Goal: Information Seeking & Learning: Find specific fact

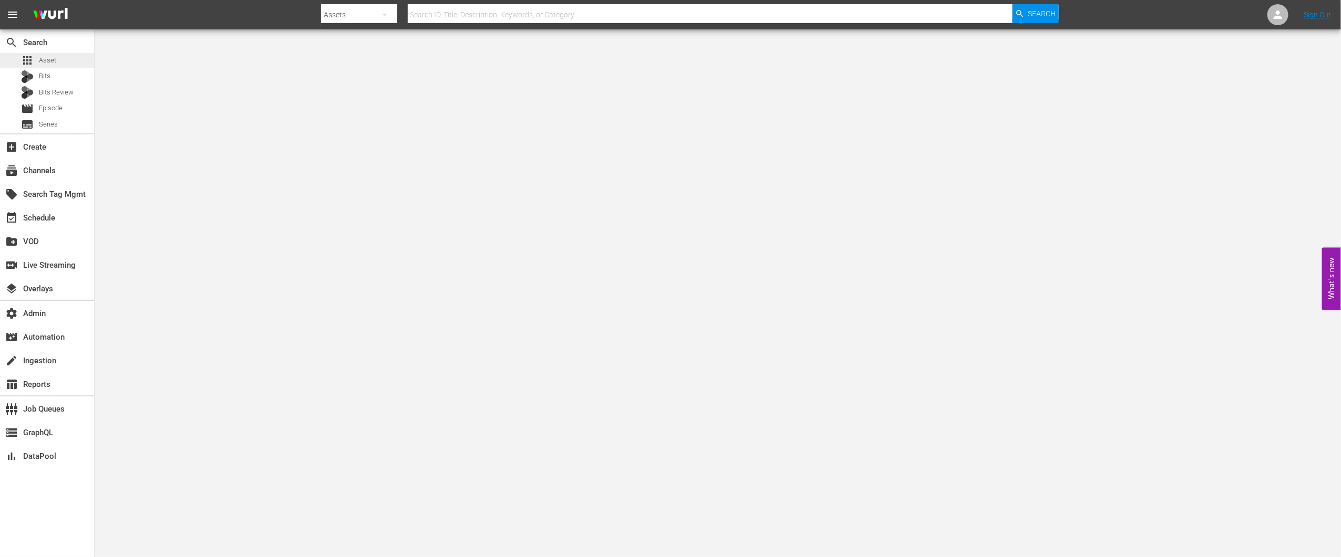
click at [63, 57] on div "apps Asset" at bounding box center [47, 60] width 94 height 15
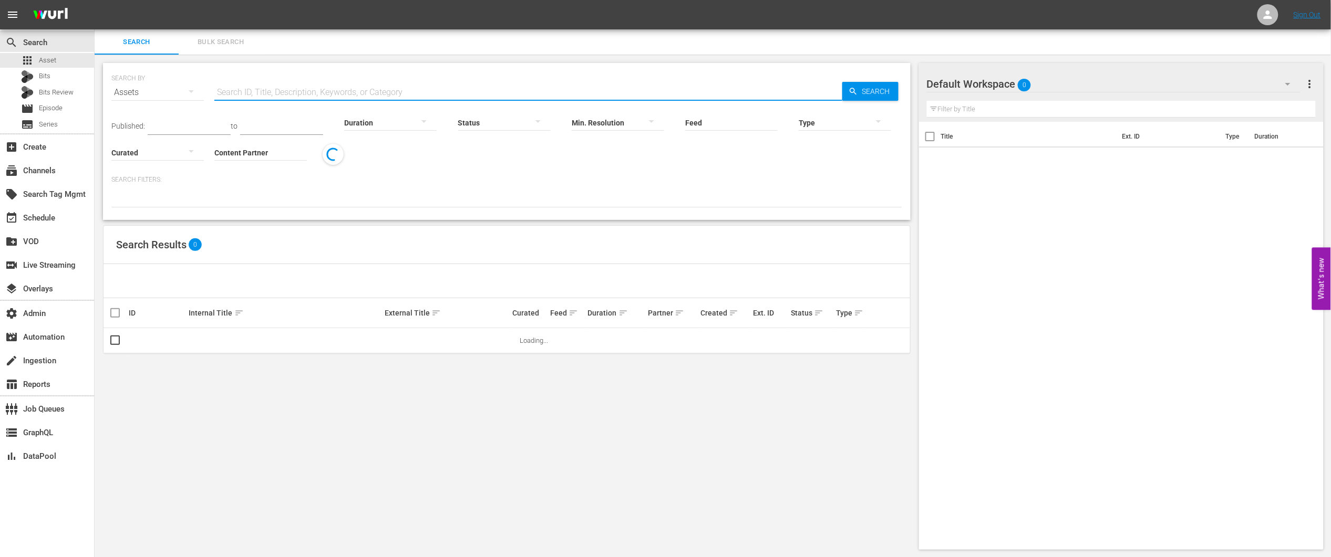
click at [296, 87] on input "text" at bounding box center [528, 92] width 628 height 25
paste input "68428461"
type input "68428461"
click at [858, 92] on span "Search" at bounding box center [878, 91] width 40 height 19
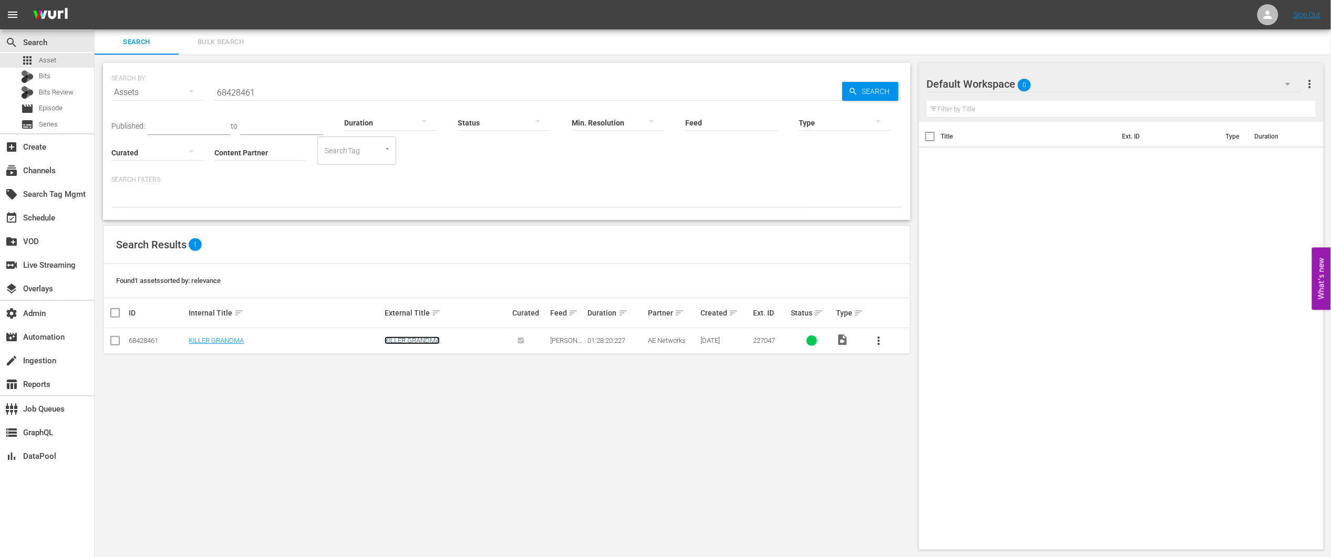
click at [419, 342] on link "KILLER GRANDMA" at bounding box center [412, 341] width 55 height 8
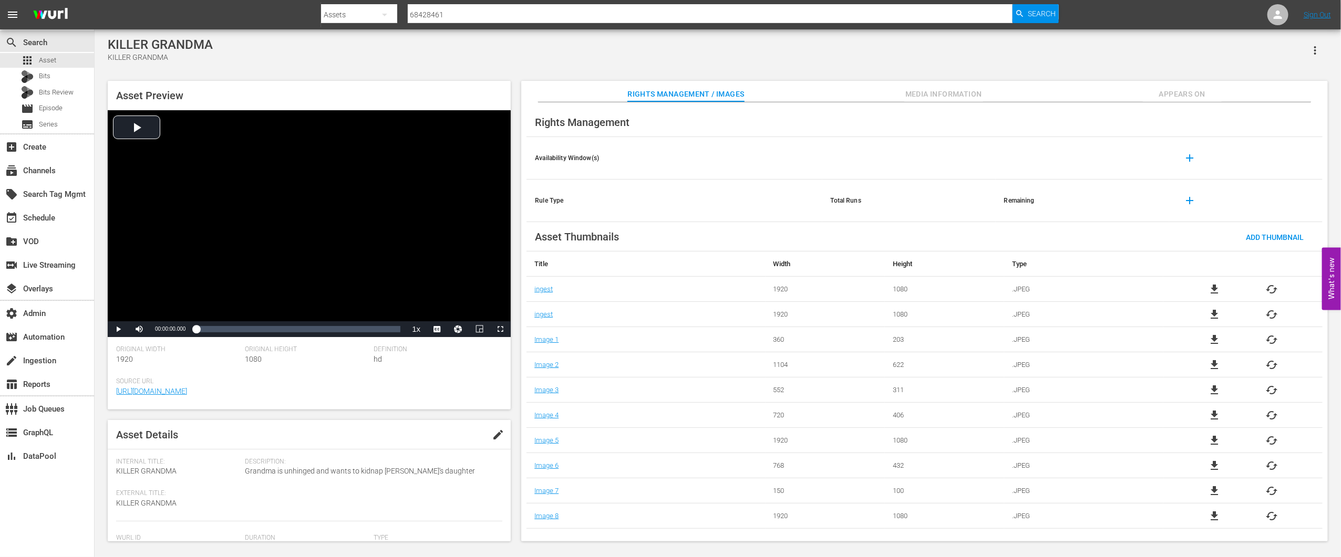
click at [949, 84] on button "Media Information" at bounding box center [943, 91] width 79 height 21
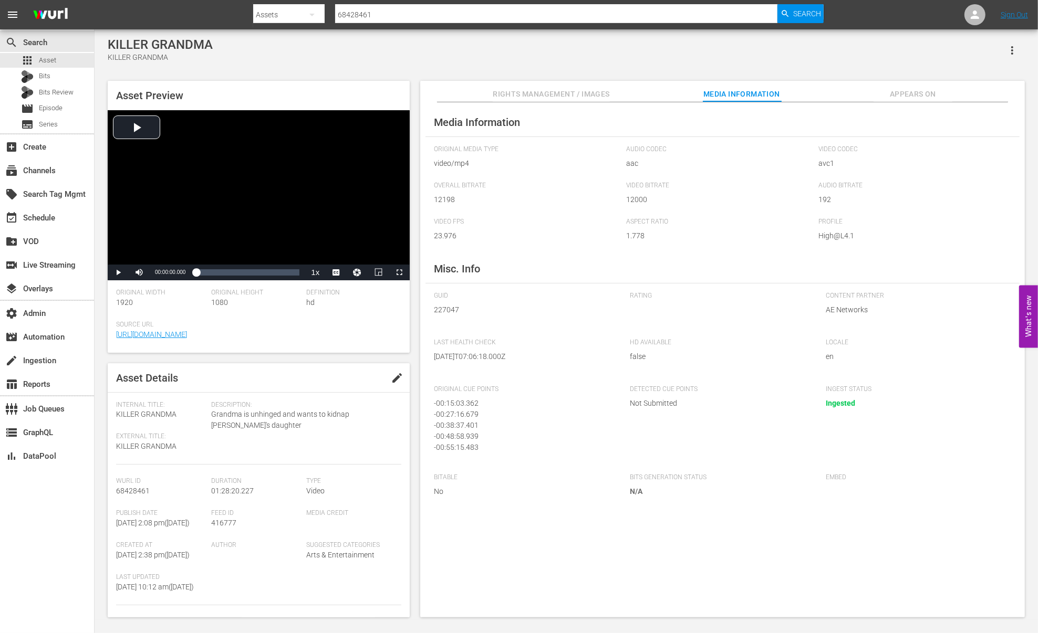
click at [927, 90] on span "Appears On" at bounding box center [913, 94] width 79 height 13
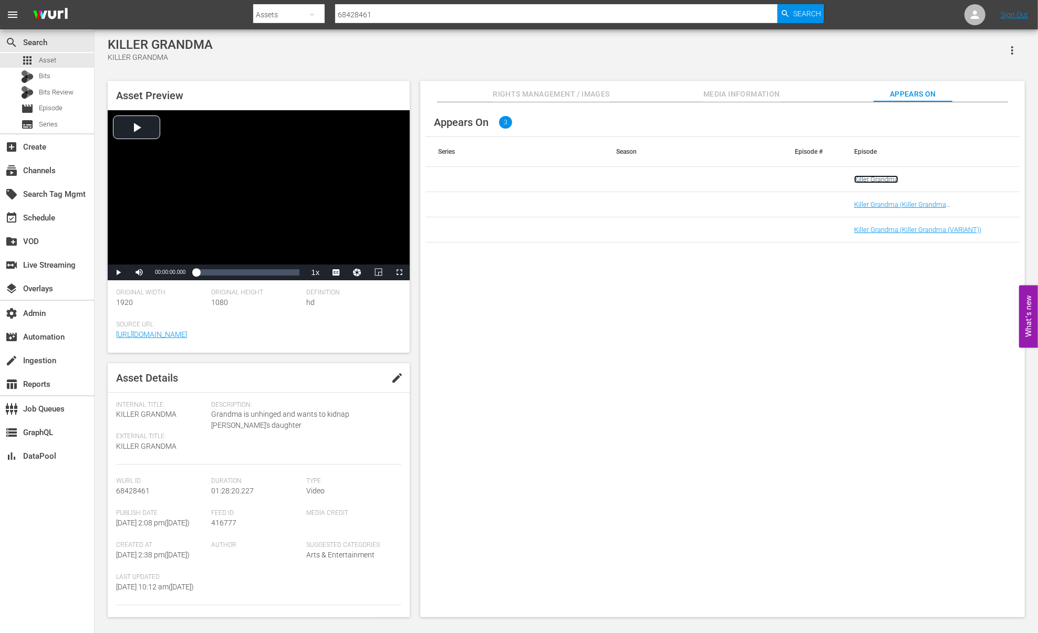
click at [871, 180] on link "Killer Grandma" at bounding box center [876, 179] width 44 height 8
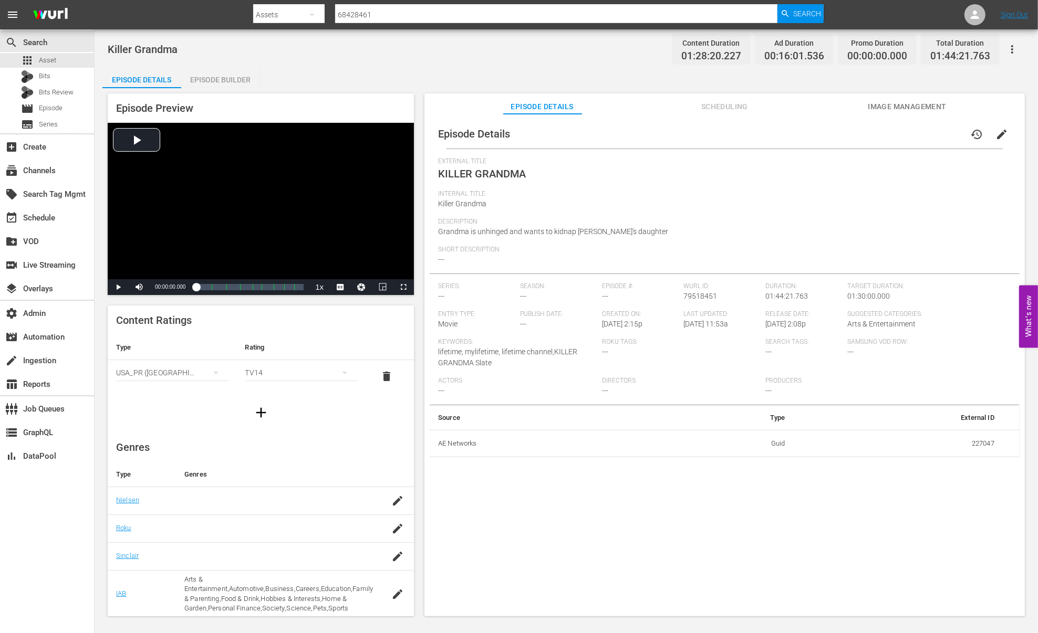
click at [974, 442] on td "227047" at bounding box center [898, 443] width 209 height 27
copy td "227047"
click at [722, 106] on span "Scheduling" at bounding box center [725, 106] width 79 height 13
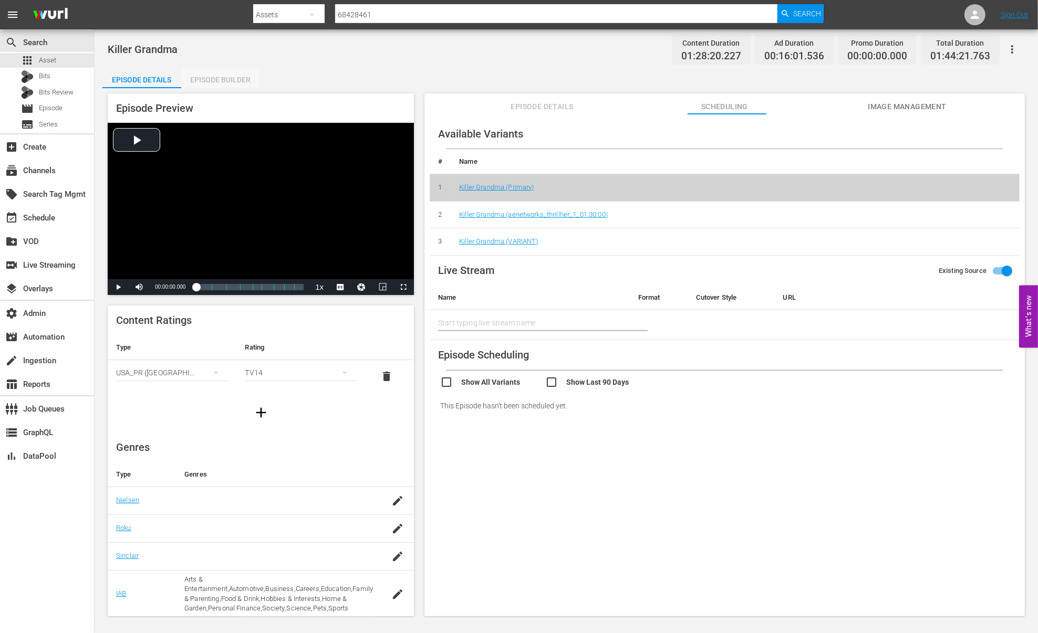
click at [209, 84] on div "Episode Builder" at bounding box center [220, 79] width 79 height 25
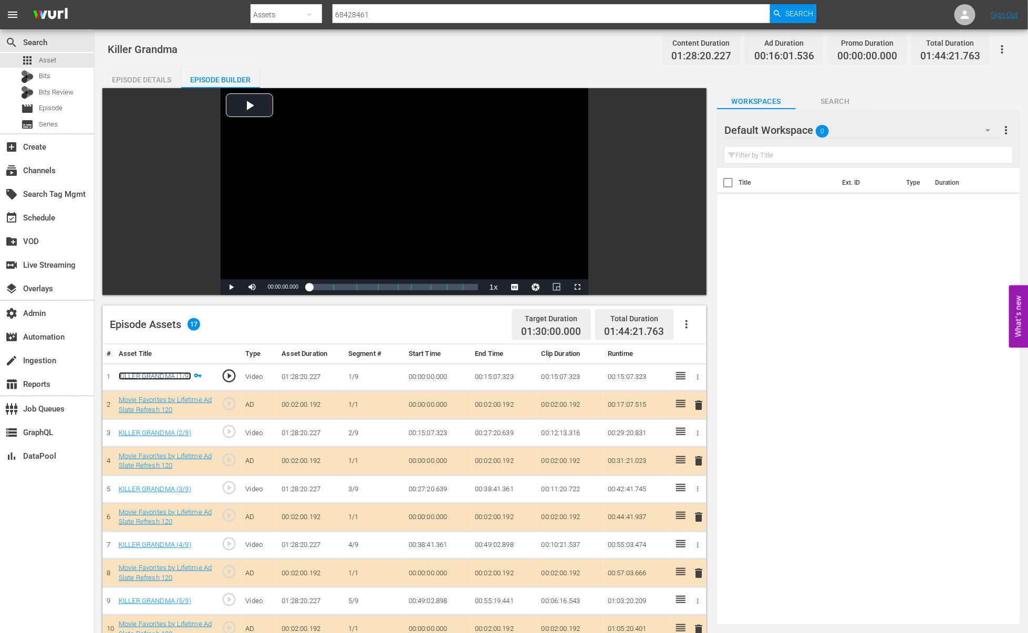
click at [167, 377] on link "KILLER GRANDMA (1/9)" at bounding box center [155, 376] width 72 height 8
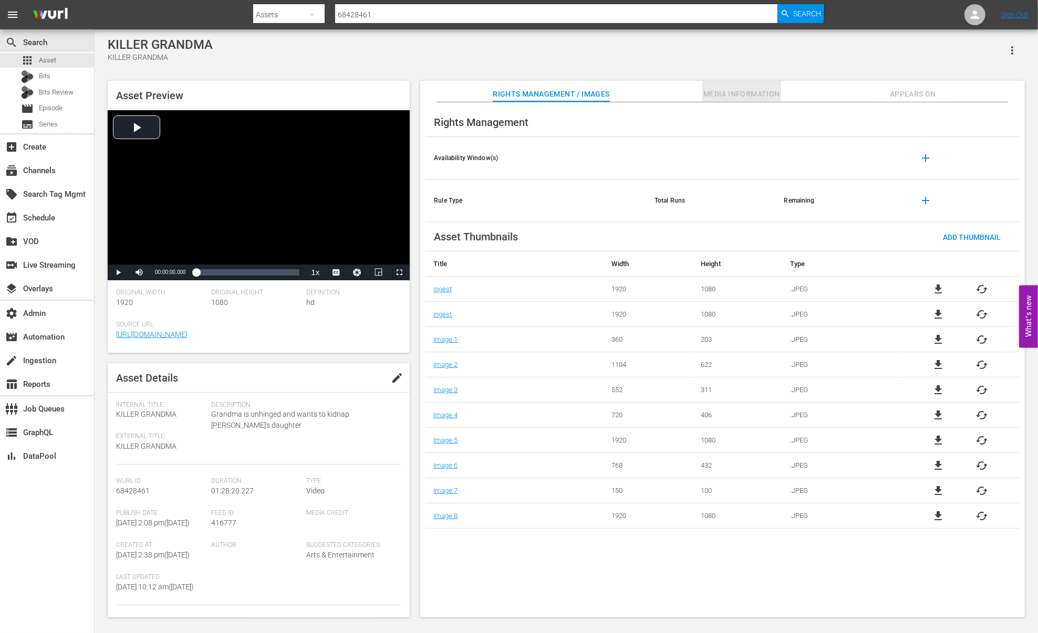
click at [728, 89] on span "Media Information" at bounding box center [741, 94] width 79 height 13
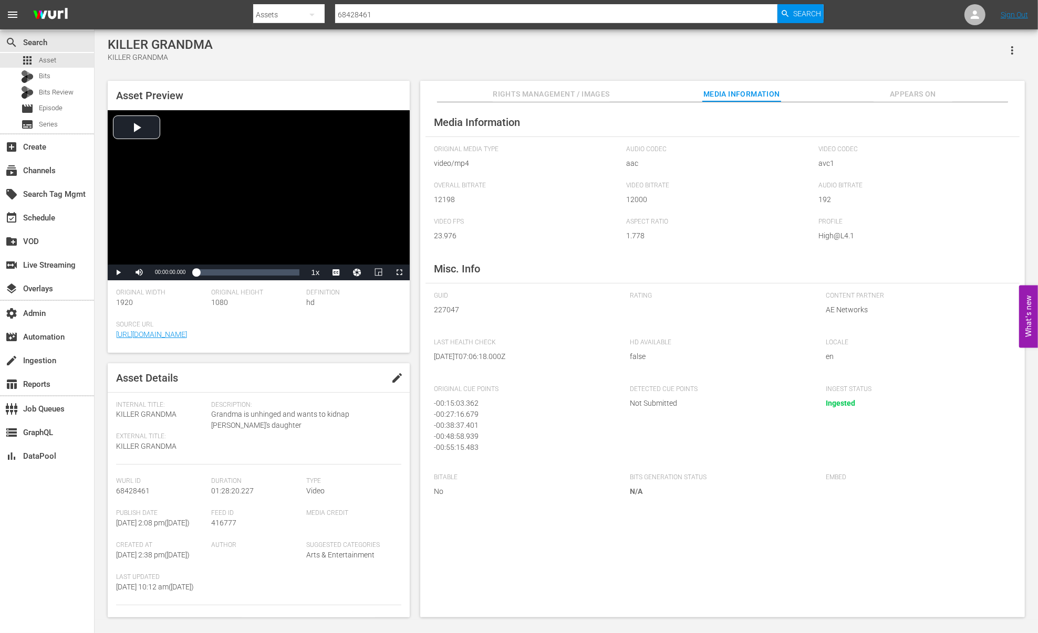
click at [444, 313] on span "227047" at bounding box center [524, 310] width 180 height 11
click at [445, 313] on span "227047" at bounding box center [524, 310] width 180 height 11
copy span "227047"
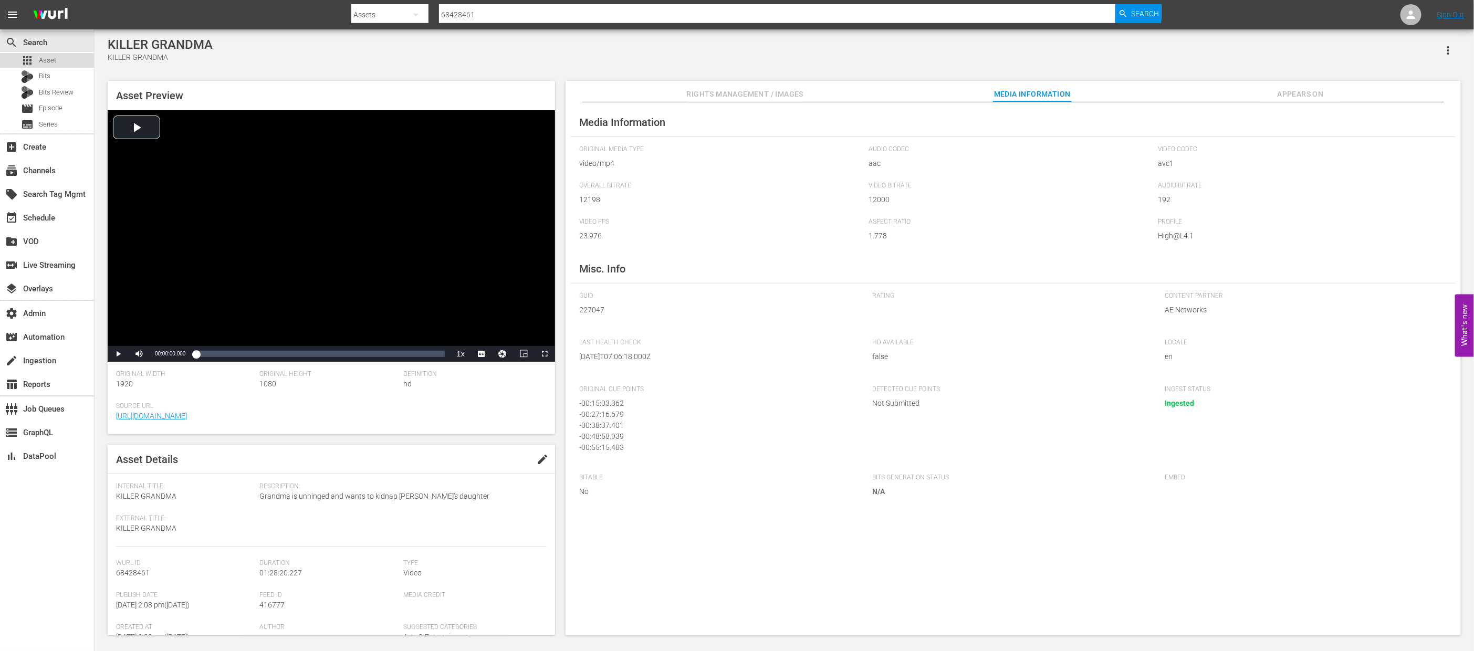
click at [54, 54] on div "apps Asset" at bounding box center [38, 60] width 35 height 15
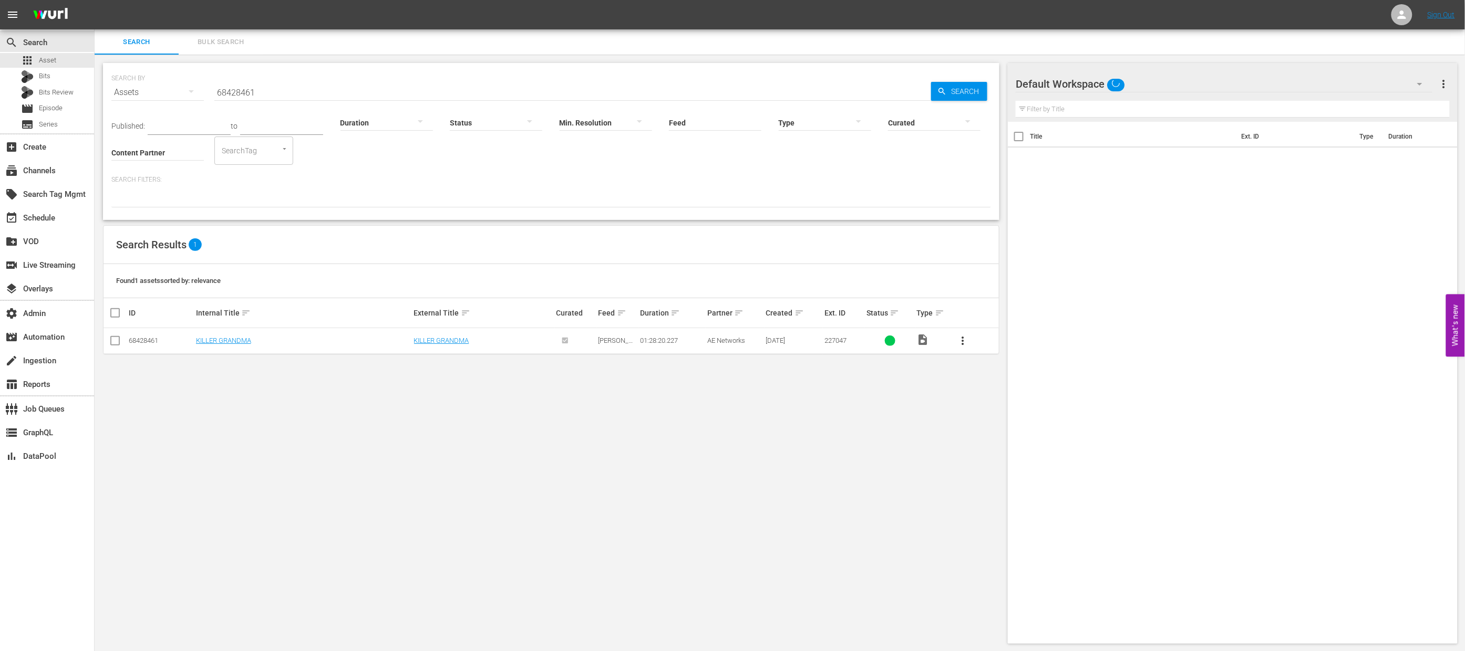
click at [342, 85] on input "68428461" at bounding box center [572, 92] width 716 height 25
paste input "111705924"
type input "111705924"
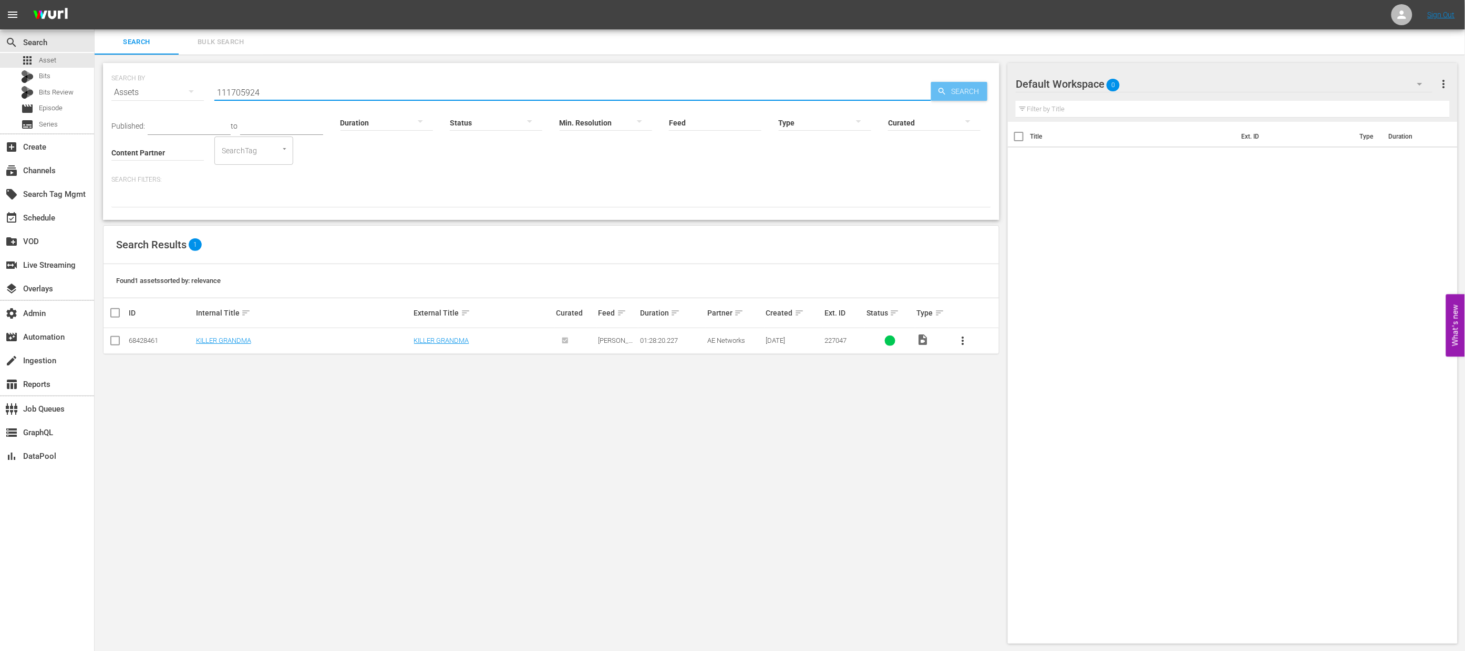
click at [962, 87] on span "Search" at bounding box center [967, 91] width 40 height 19
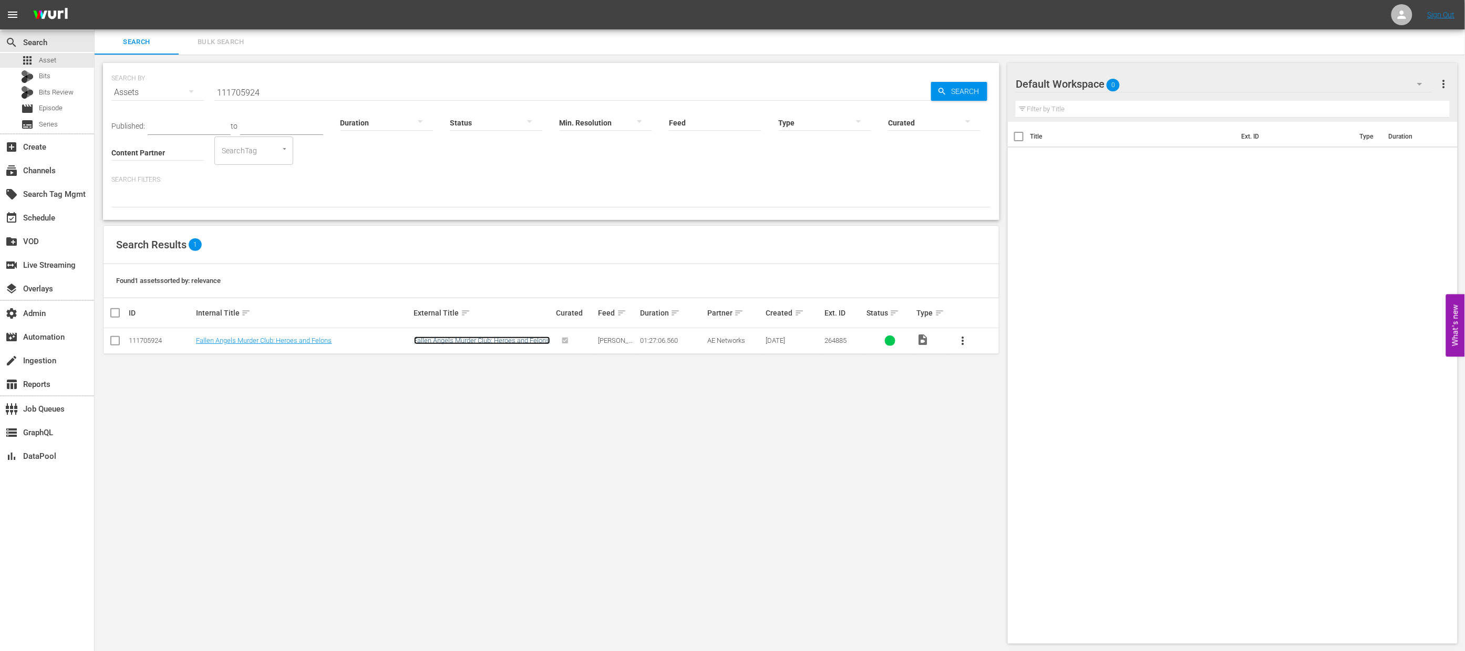
click at [486, 341] on link "Fallen Angels Murder Club: Heroes and Felons" at bounding box center [482, 341] width 136 height 8
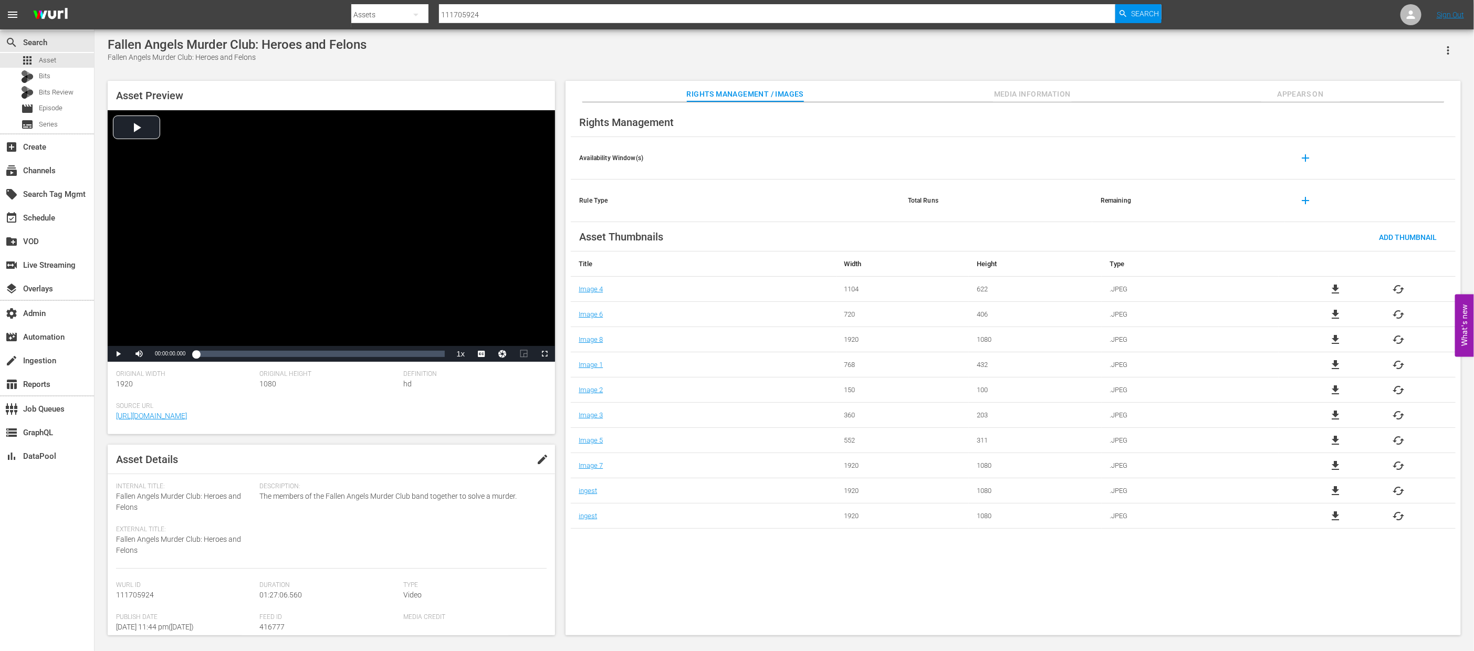
click at [1050, 94] on span "Media Information" at bounding box center [1032, 94] width 79 height 13
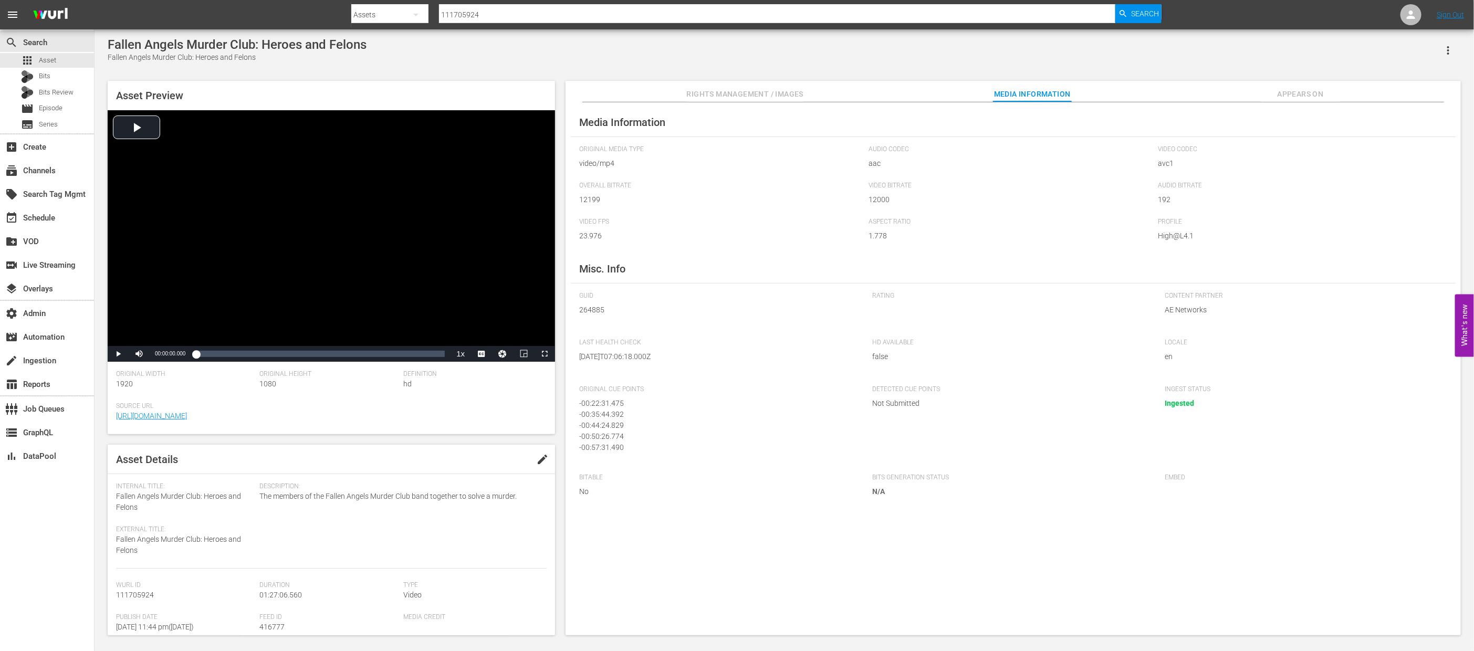
click at [1300, 92] on span "Appears On" at bounding box center [1301, 94] width 79 height 13
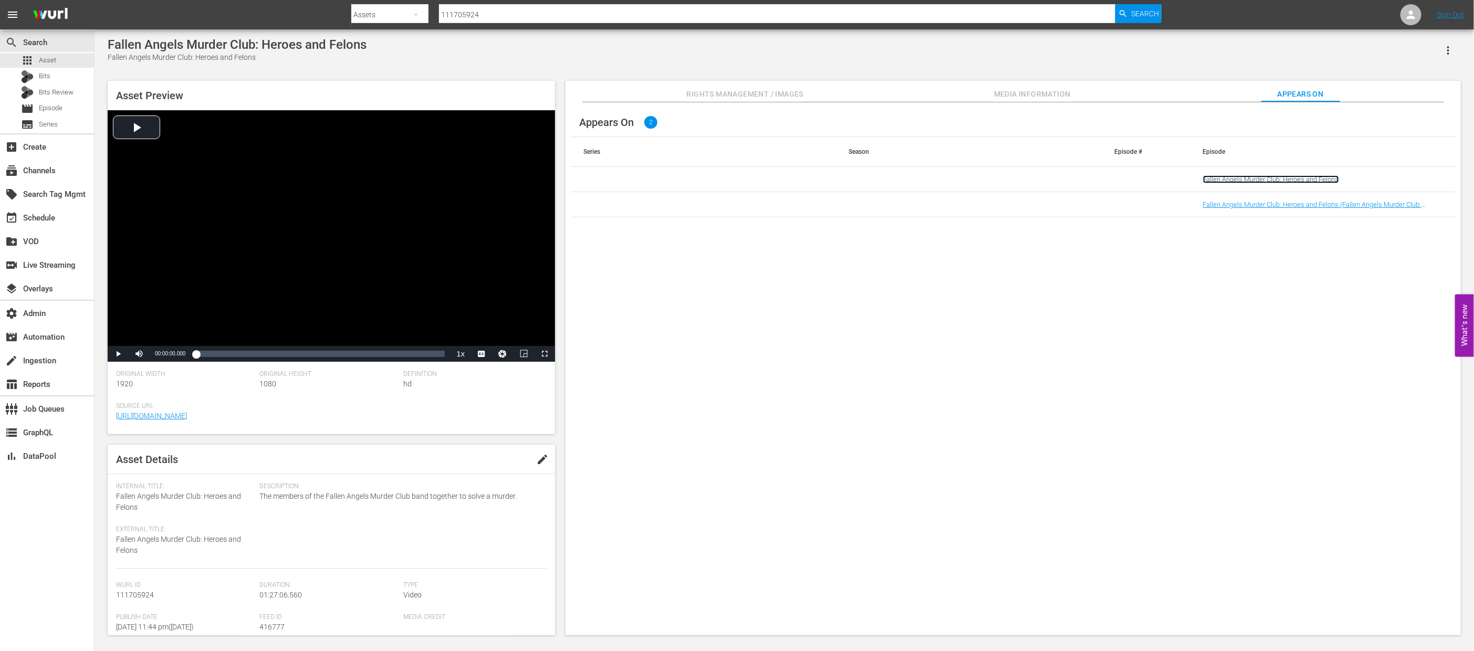
click at [1223, 181] on link "Fallen Angels Murder Club: Heroes and Felons" at bounding box center [1271, 179] width 136 height 8
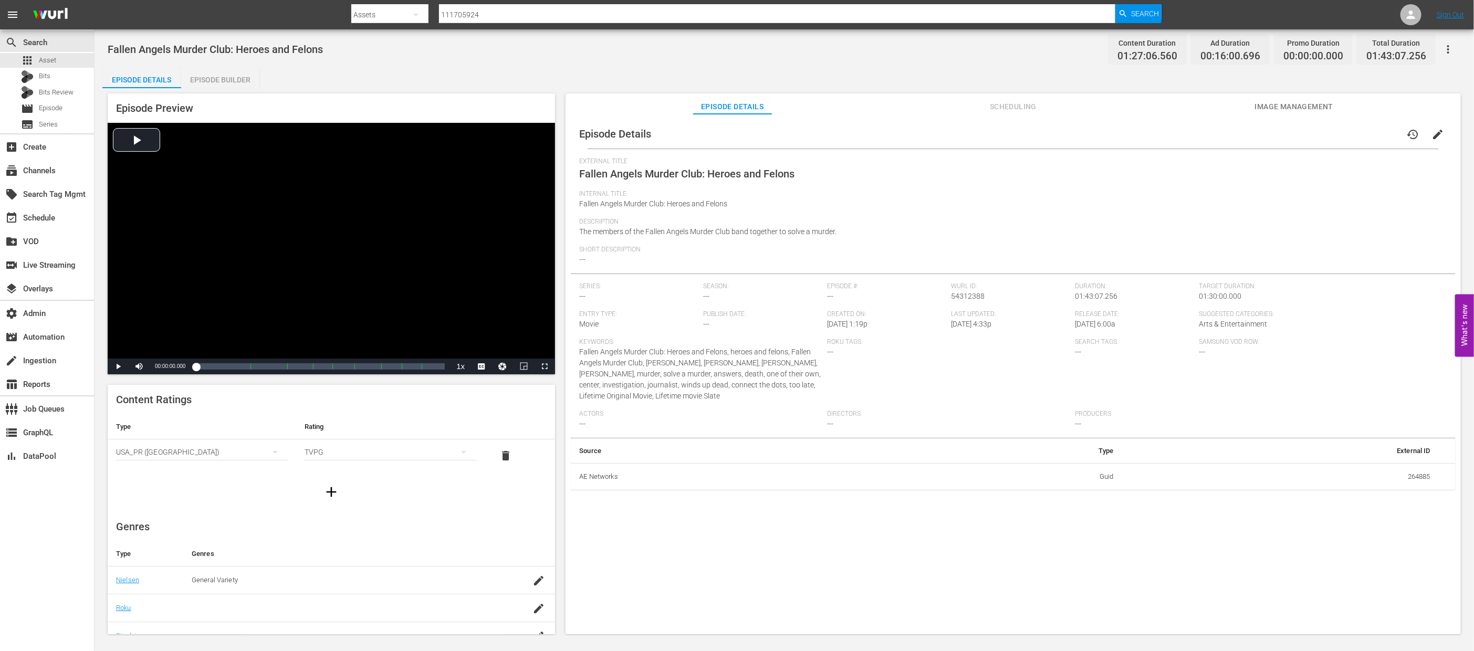
scroll to position [128, 0]
